Goal: Task Accomplishment & Management: Manage account settings

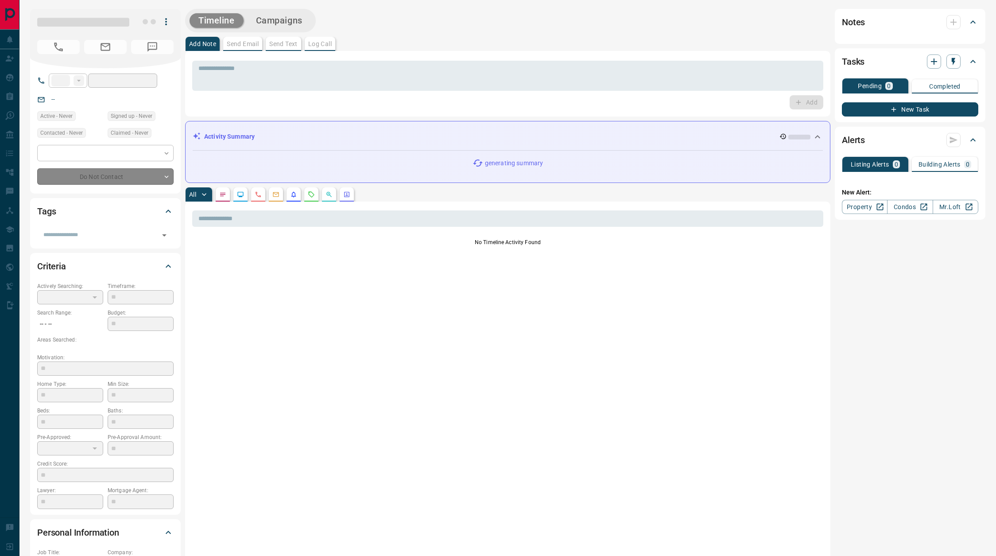
type input "**"
type input "**********"
type input "*"
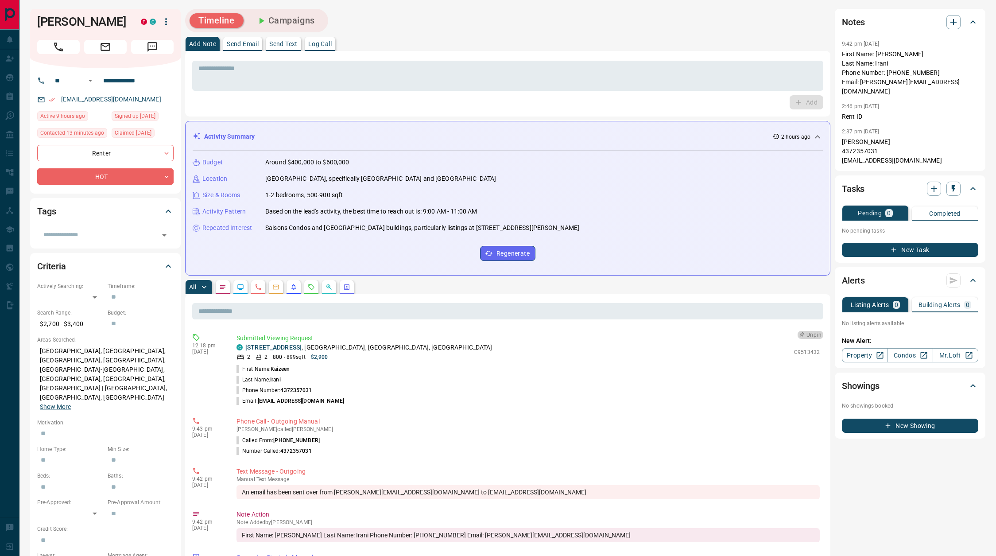
click at [803, 333] on icon "button" at bounding box center [801, 335] width 6 height 6
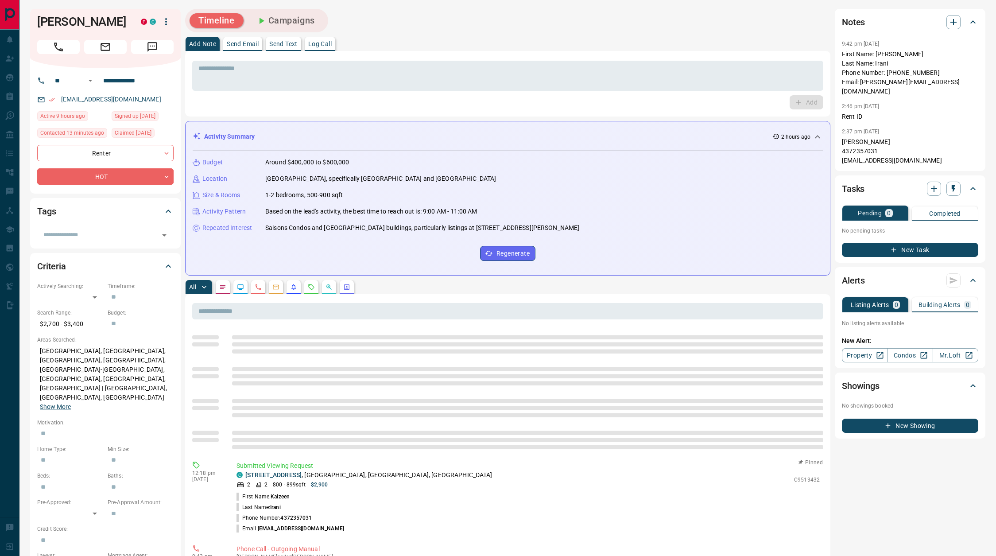
drag, startPoint x: 309, startPoint y: 285, endPoint x: 315, endPoint y: 286, distance: 5.4
click at [309, 285] on icon "Requests" at bounding box center [311, 286] width 7 height 7
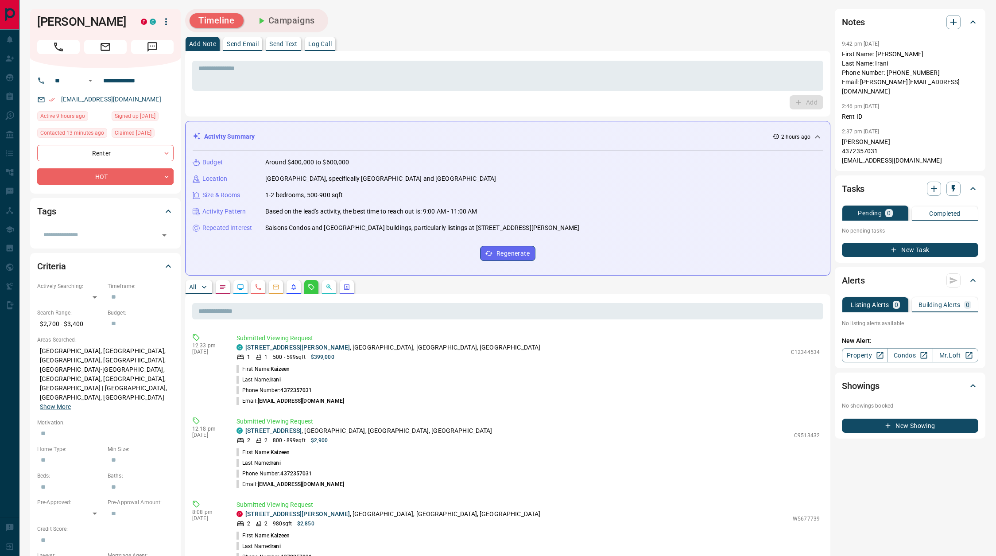
click at [301, 23] on button "Campaigns" at bounding box center [285, 20] width 77 height 15
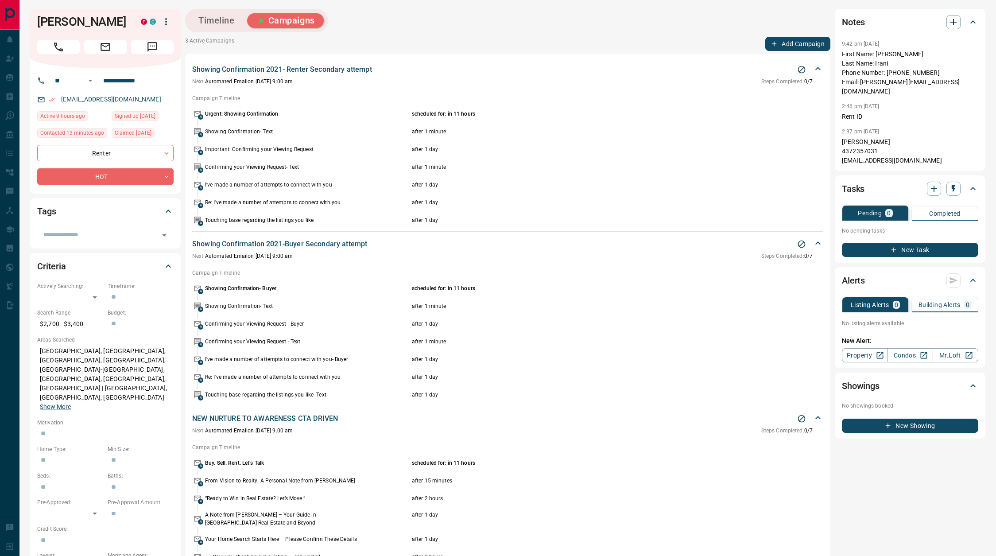
click at [803, 70] on icon "Stop Campaign" at bounding box center [801, 69] width 9 height 9
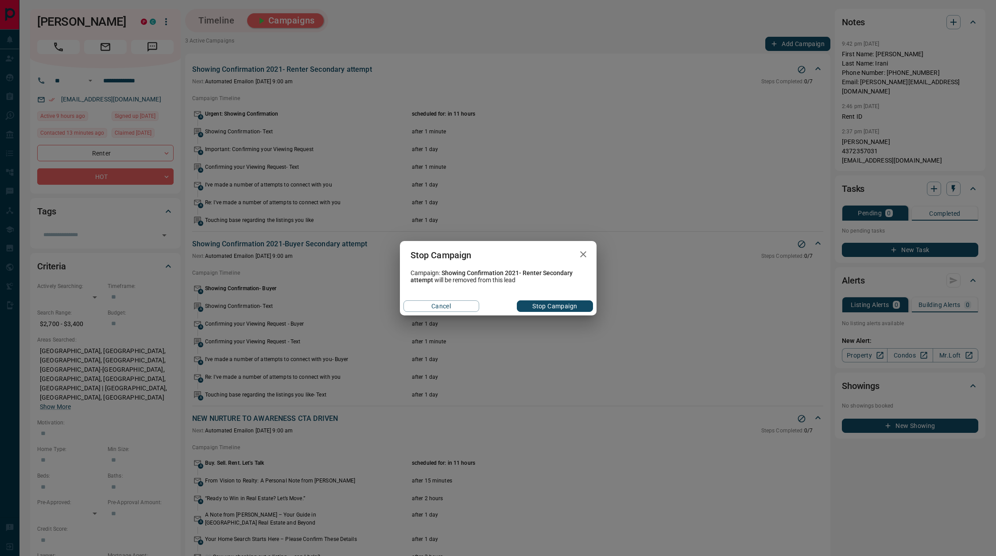
click at [548, 307] on button "Stop Campaign" at bounding box center [555, 306] width 76 height 12
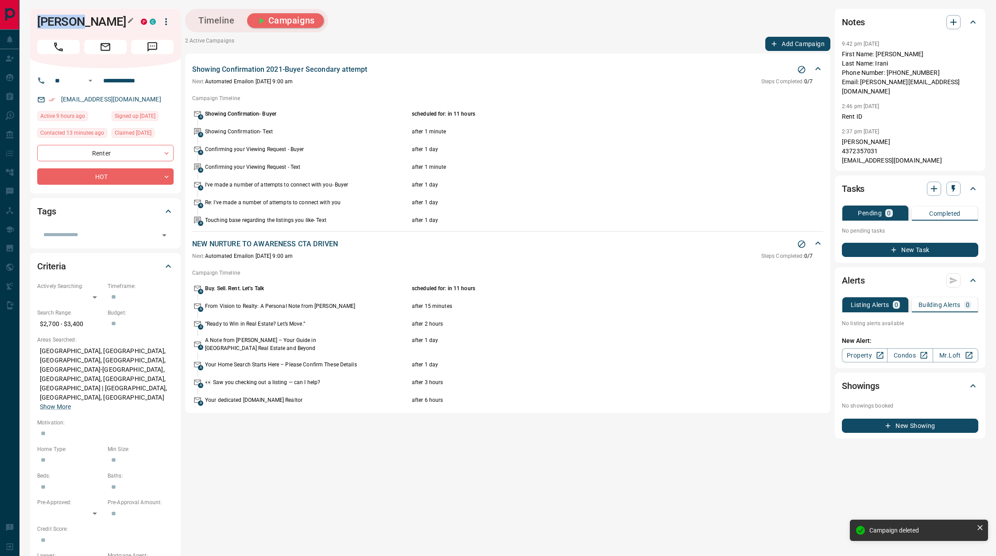
drag, startPoint x: 43, startPoint y: 21, endPoint x: 76, endPoint y: 23, distance: 33.2
click at [79, 21] on h1 "[PERSON_NAME]" at bounding box center [82, 22] width 90 height 14
copy h1 "Kaizeen"
